Goal: Task Accomplishment & Management: Manage account settings

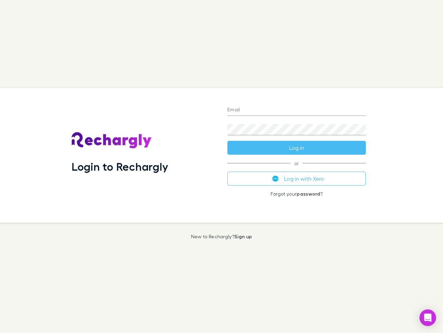
click at [222, 166] on div "Login to Rechargly" at bounding box center [144, 155] width 156 height 134
click at [297, 110] on input "Email" at bounding box center [297, 110] width 139 height 11
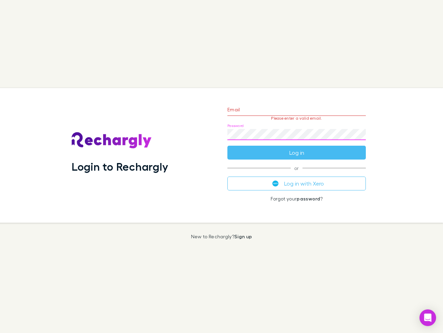
click at [297, 148] on form "Email Please enter a valid email. Password Log in" at bounding box center [297, 129] width 139 height 60
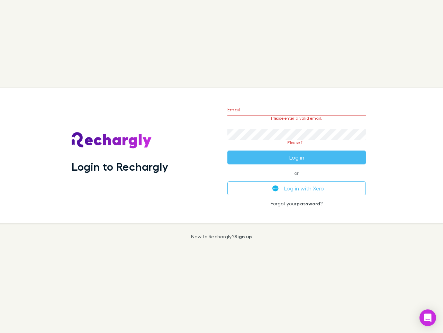
click at [297, 178] on div "Email Please enter a valid email. Password Please fill Log in or Log in with Xe…" at bounding box center [297, 155] width 150 height 134
click at [428, 317] on icon "Open Intercom Messenger" at bounding box center [428, 317] width 7 height 8
